Goal: Find specific page/section: Find specific page/section

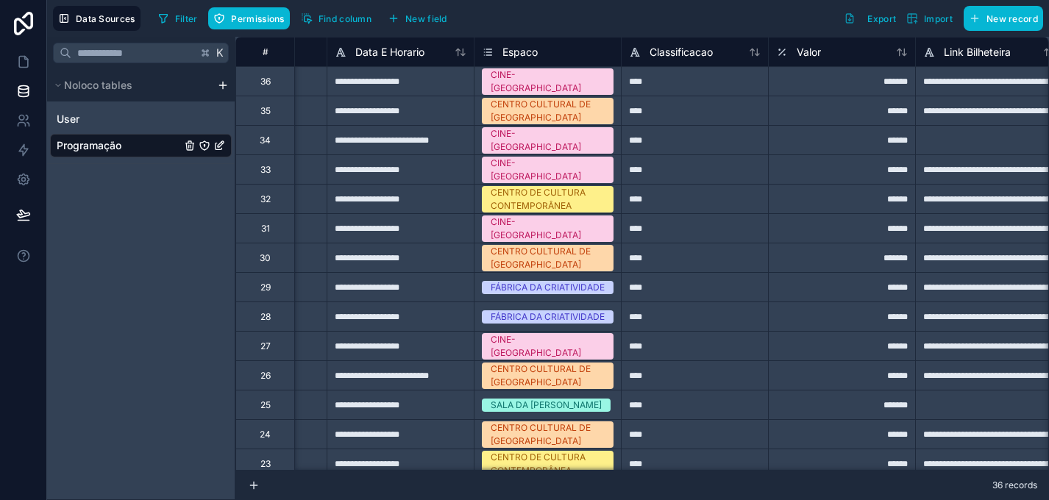
scroll to position [0, 397]
